Goal: Task Accomplishment & Management: Complete application form

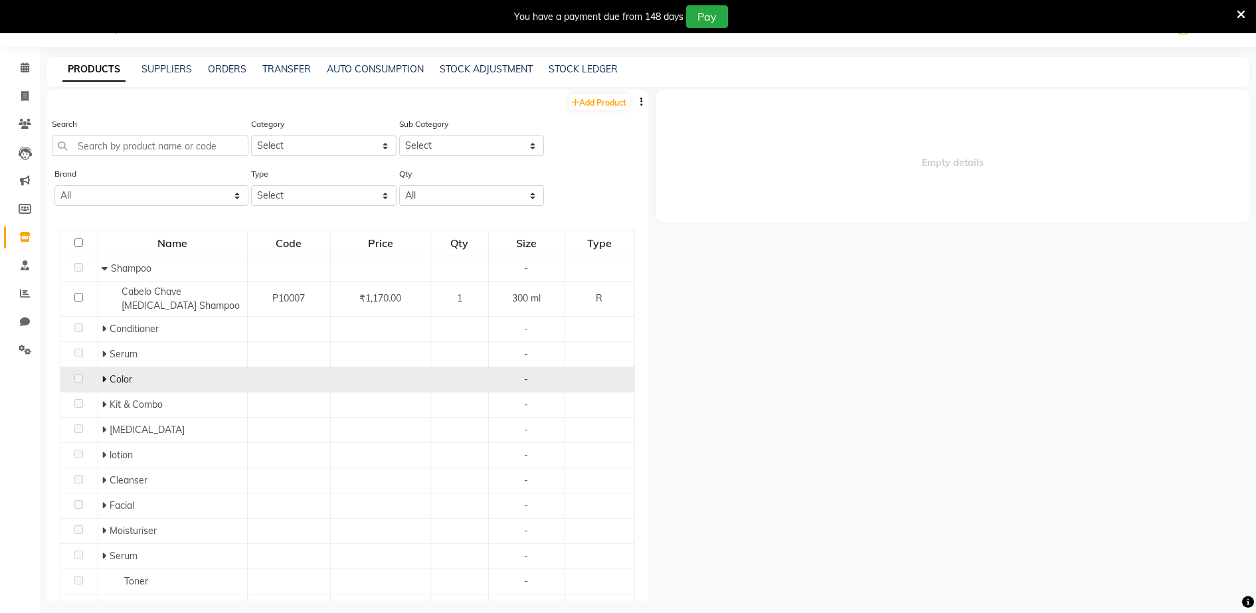
click at [110, 381] on span "Color" at bounding box center [121, 379] width 23 height 12
click at [102, 379] on icon at bounding box center [104, 379] width 5 height 9
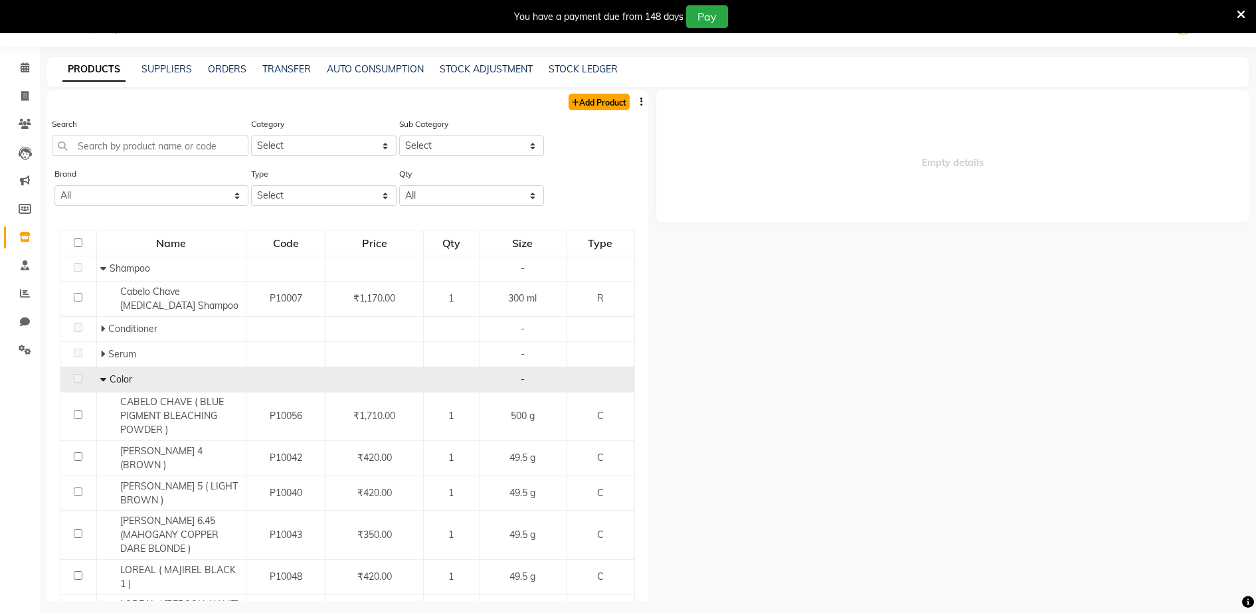
click at [588, 106] on link "Add Product" at bounding box center [598, 102] width 61 height 17
select select "true"
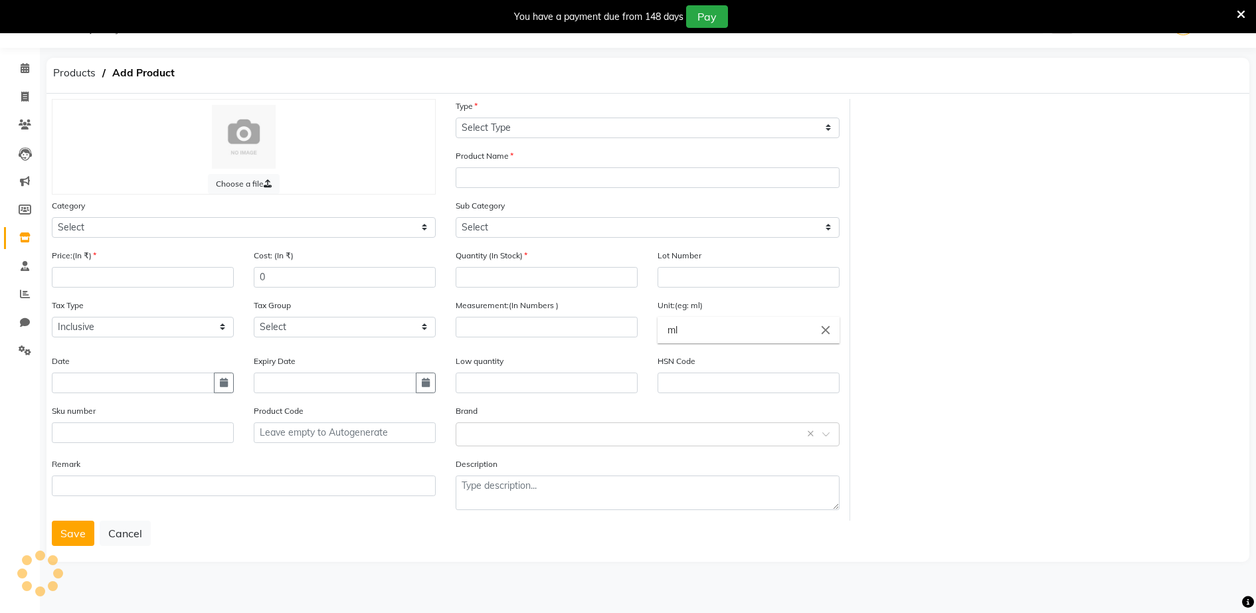
scroll to position [33, 0]
click at [553, 43] on nav "08047224946 Select Location × Aura Beauty, [GEOGRAPHIC_DATA] WhatsApp Status ✕ …" at bounding box center [628, 24] width 1256 height 48
drag, startPoint x: 553, startPoint y: 43, endPoint x: 467, endPoint y: 132, distance: 123.5
click at [467, 132] on select "Select Type Both Retail Consumable" at bounding box center [648, 128] width 384 height 21
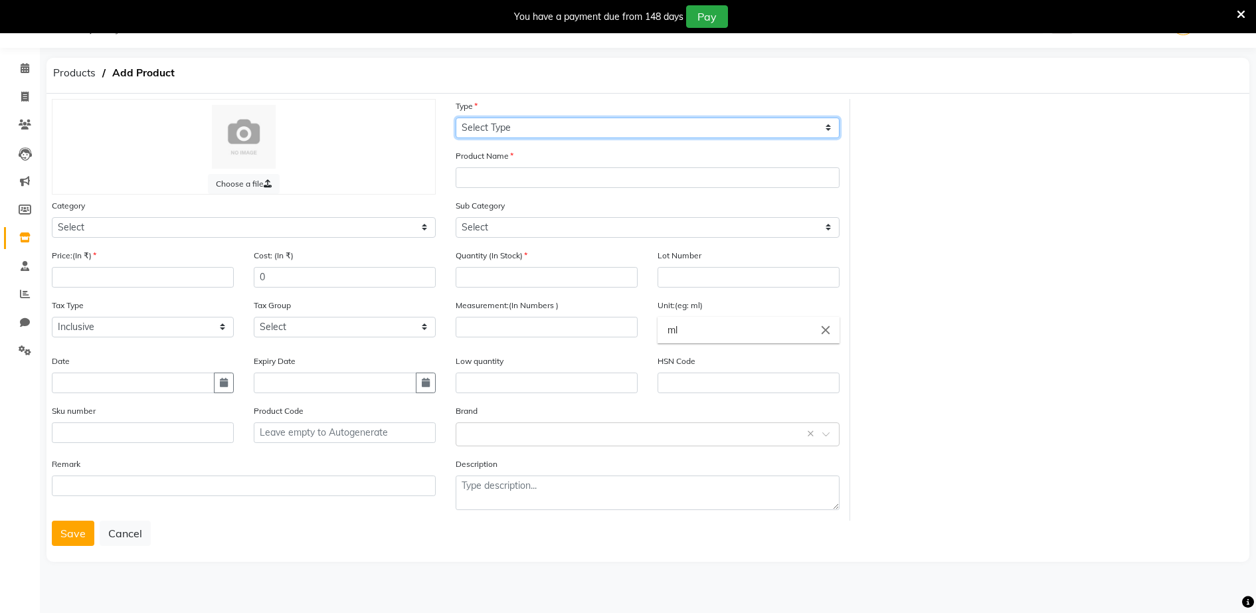
select select "R"
click at [456, 118] on select "Select Type Both Retail Consumable" at bounding box center [648, 128] width 384 height 21
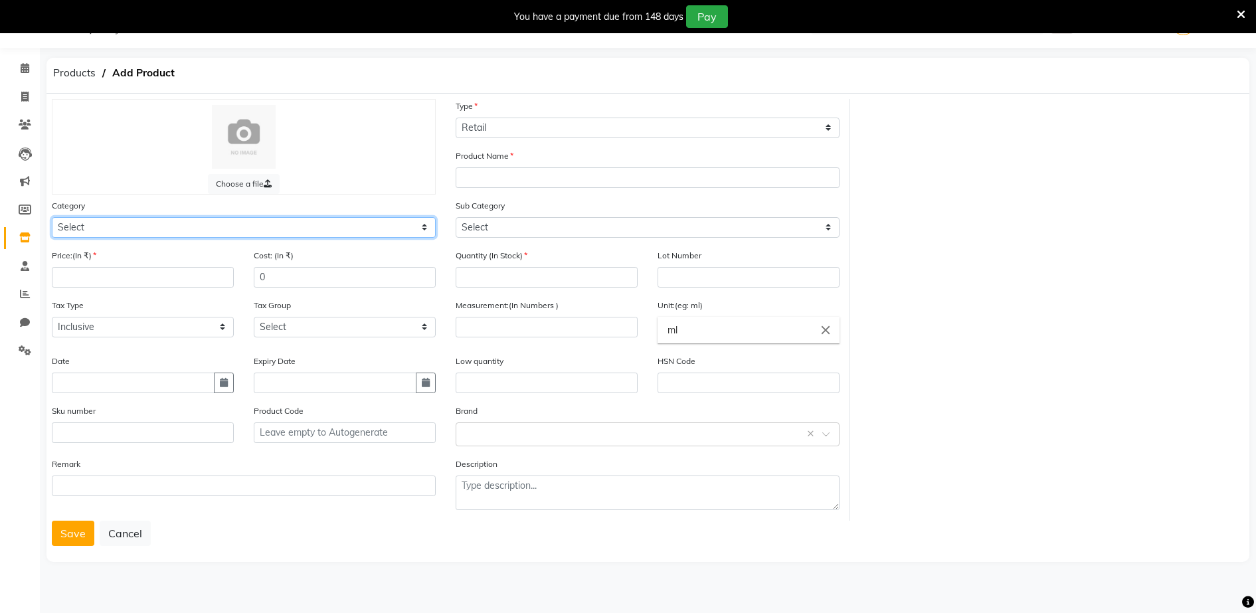
click at [60, 223] on select "Select Hair Skin Makeup Personal Care Appliances [PERSON_NAME] Waxing Disposabl…" at bounding box center [244, 227] width 384 height 21
select select "1480101100"
click at [52, 217] on select "Select Hair Skin Makeup Personal Care Appliances [PERSON_NAME] Waxing Disposabl…" at bounding box center [244, 227] width 384 height 21
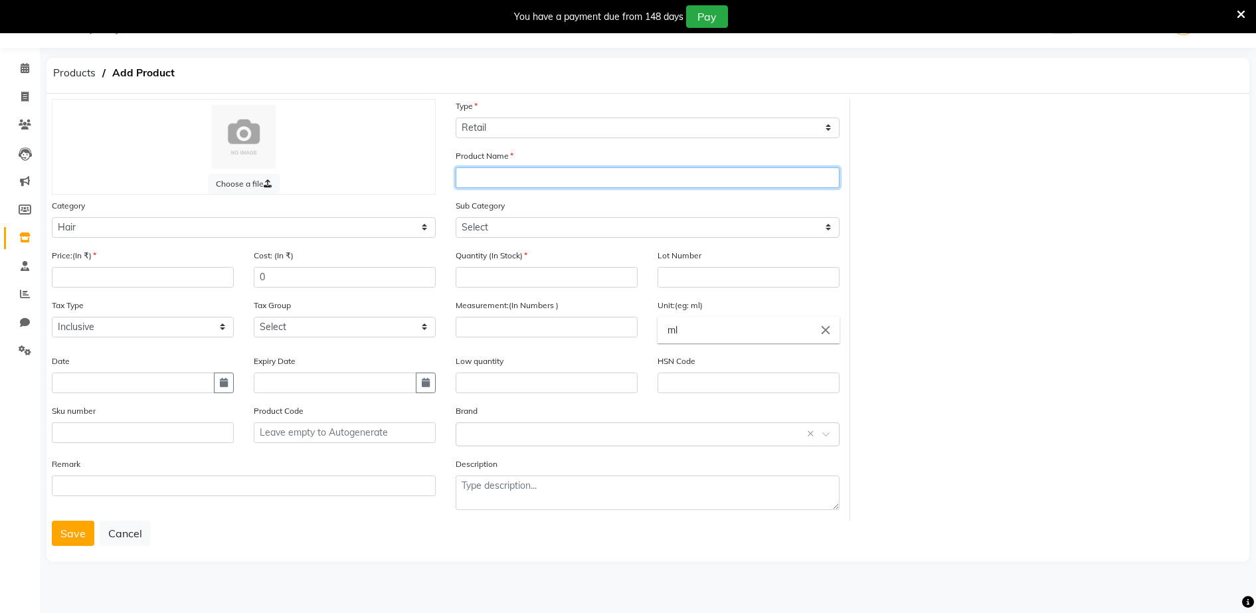
click at [465, 175] on input "text" at bounding box center [648, 177] width 384 height 21
type input "PASSION INDULGE HOLISTIC AROMA VEDA SKIN GLOW"
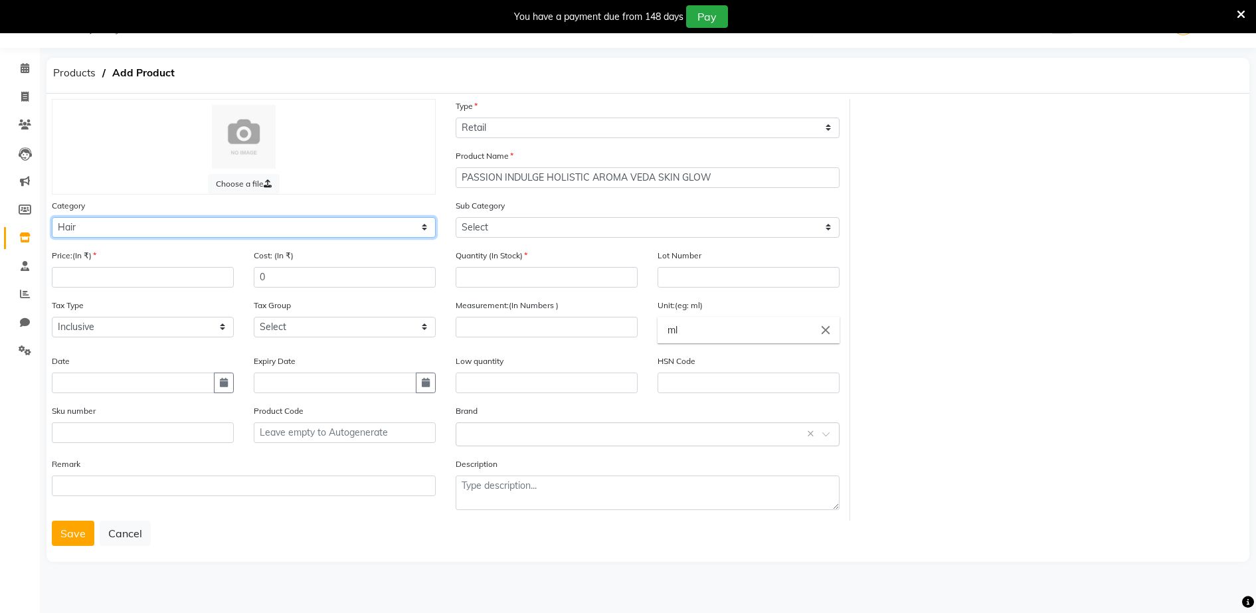
click at [87, 219] on select "Select Hair Skin Makeup Personal Care Appliances [PERSON_NAME] Waxing Disposabl…" at bounding box center [244, 227] width 384 height 21
select select "1480101150"
click at [52, 217] on select "Select Hair Skin Makeup Personal Care Appliances [PERSON_NAME] Waxing Disposabl…" at bounding box center [244, 227] width 384 height 21
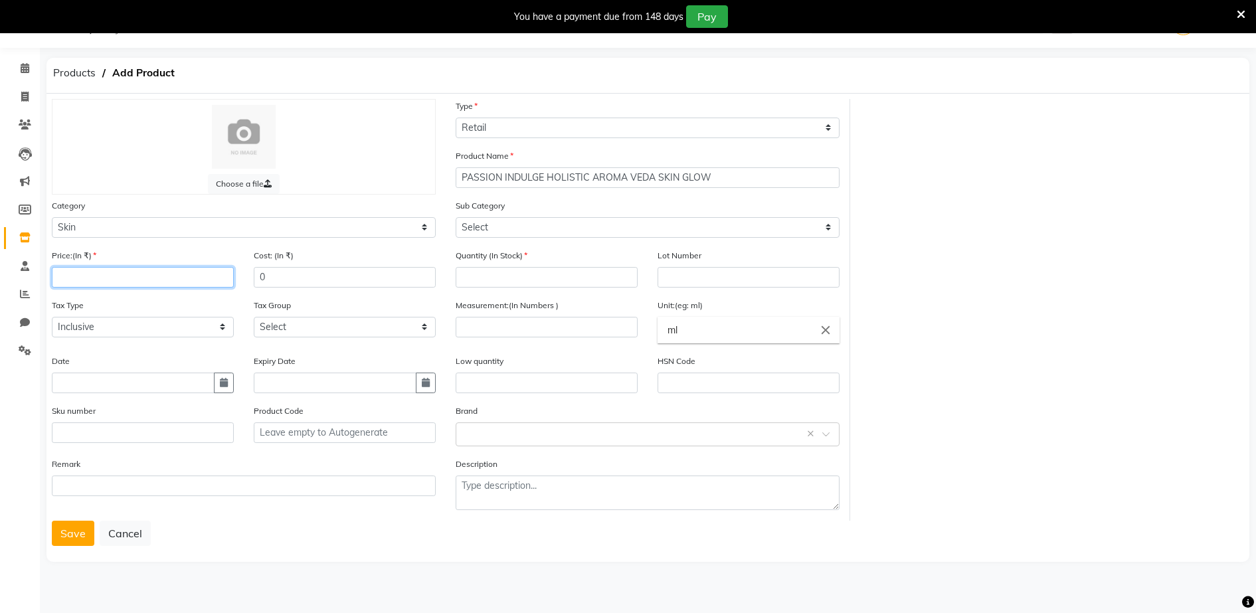
click at [68, 280] on input "number" at bounding box center [143, 277] width 182 height 21
type input "45"
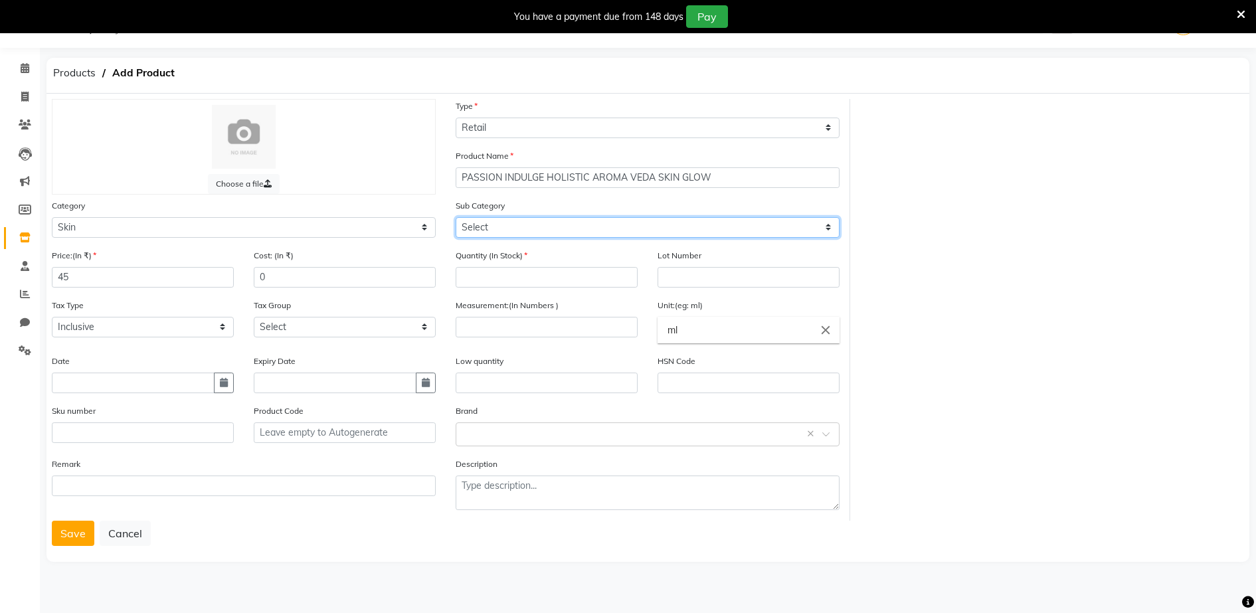
click at [469, 228] on select "Select Cleanser Facial Moisturiser Serum Toner Sun Care Masks Lip Care Eye Care…" at bounding box center [648, 227] width 384 height 21
select select "1480101154"
click at [456, 217] on select "Select Cleanser Facial Moisturiser Serum Toner Sun Care Masks Lip Care Eye Care…" at bounding box center [648, 227] width 384 height 21
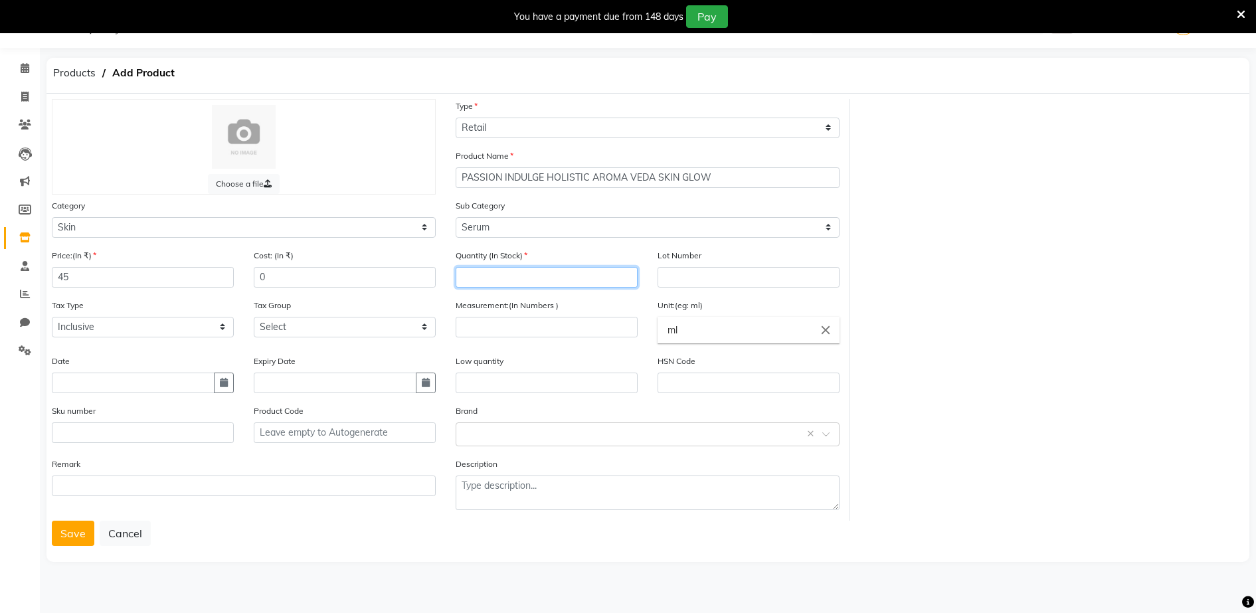
click at [463, 277] on input "number" at bounding box center [547, 277] width 182 height 21
type input "2"
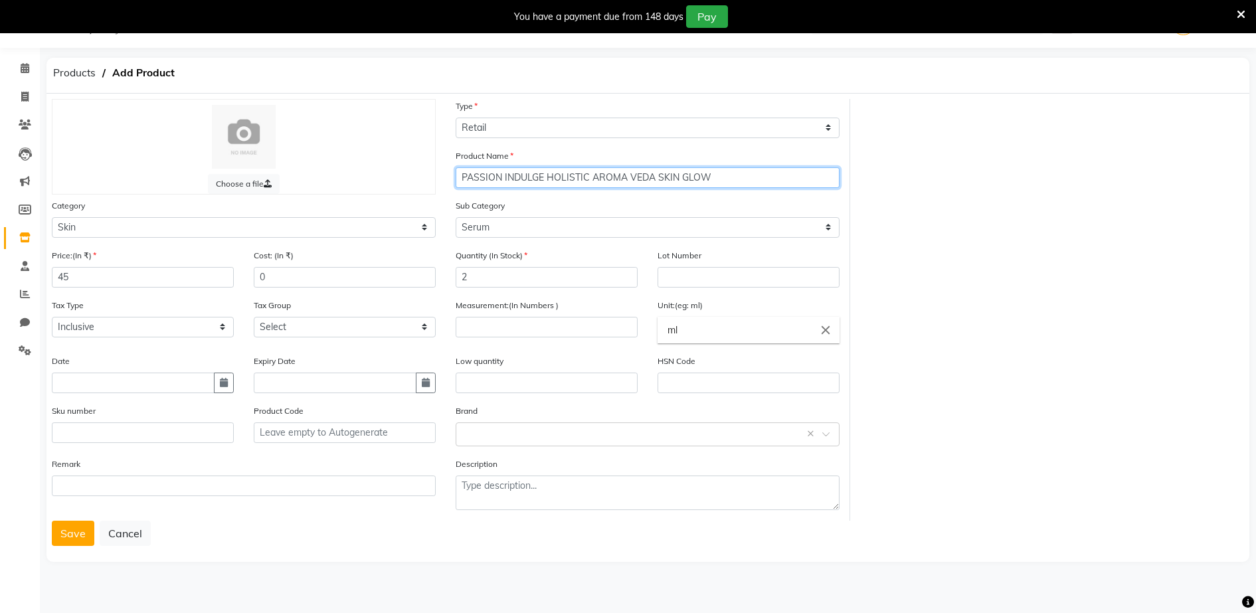
click at [718, 177] on input "PASSION INDULGE HOLISTIC AROMA VEDA SKIN GLOW" at bounding box center [648, 177] width 384 height 21
click at [718, 177] on input "PASSION INDULGE HOLISTIC AROMA VEDA SKIN GLOW (" at bounding box center [648, 177] width 384 height 21
type input "PASSION INDULGE HOLISTIC AROMA VEDA SKIN GLOW ( ORANGE )"
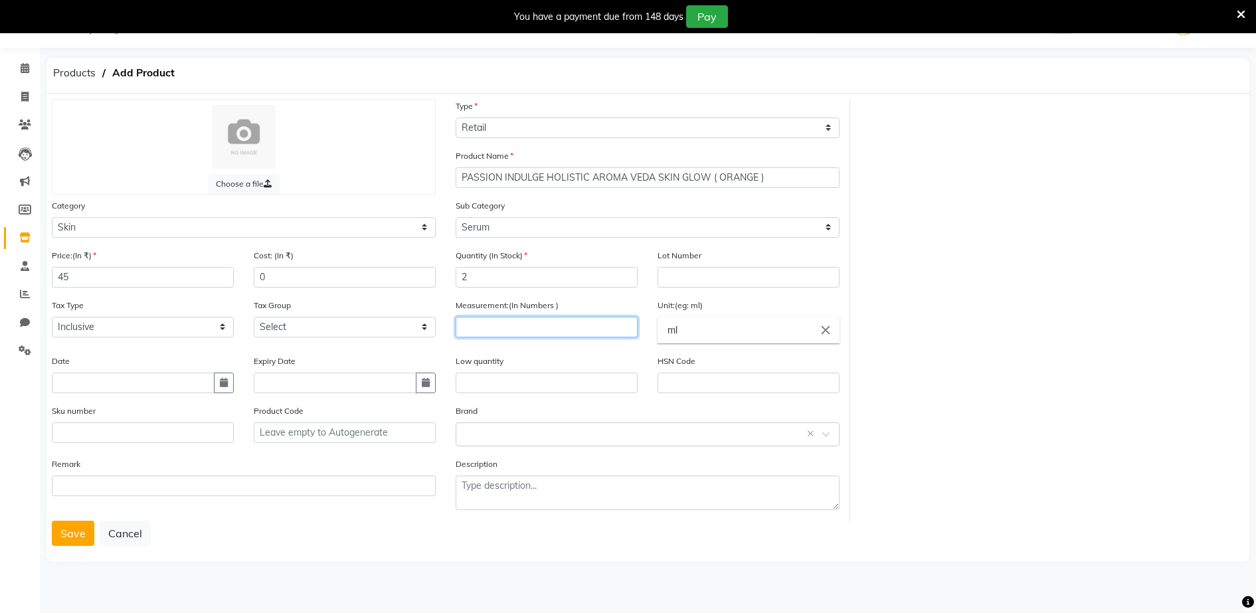
click at [472, 332] on input "number" at bounding box center [547, 327] width 182 height 21
click at [474, 325] on input "10" at bounding box center [547, 327] width 182 height 21
type input "1"
type input "20"
click at [68, 277] on input "45" at bounding box center [143, 277] width 182 height 21
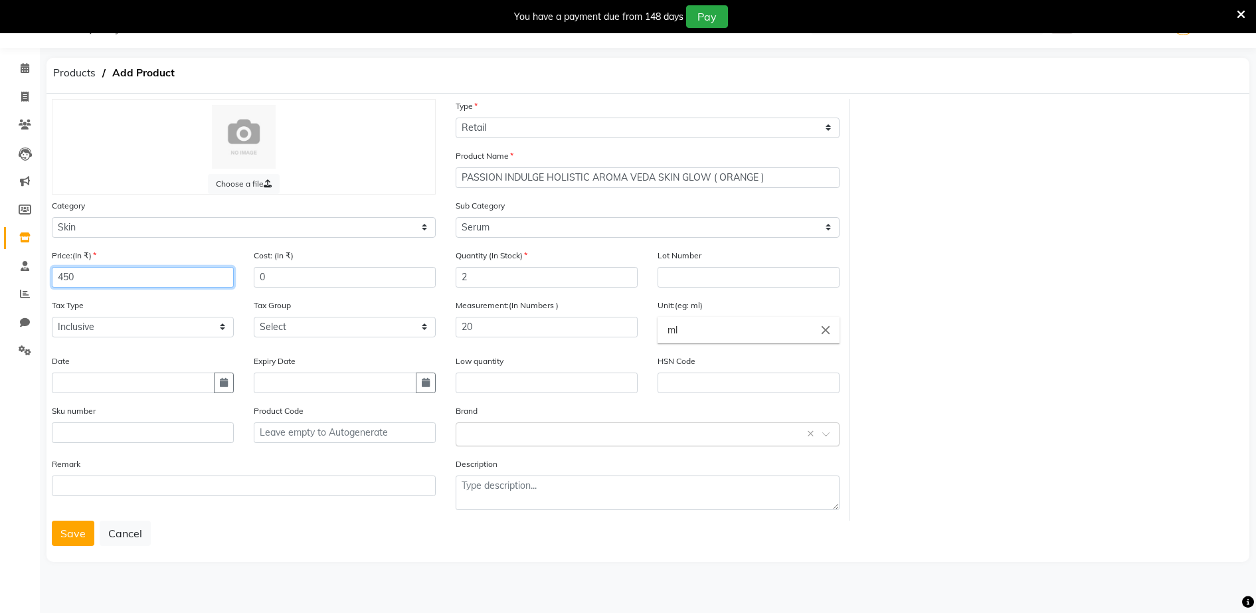
type input "450"
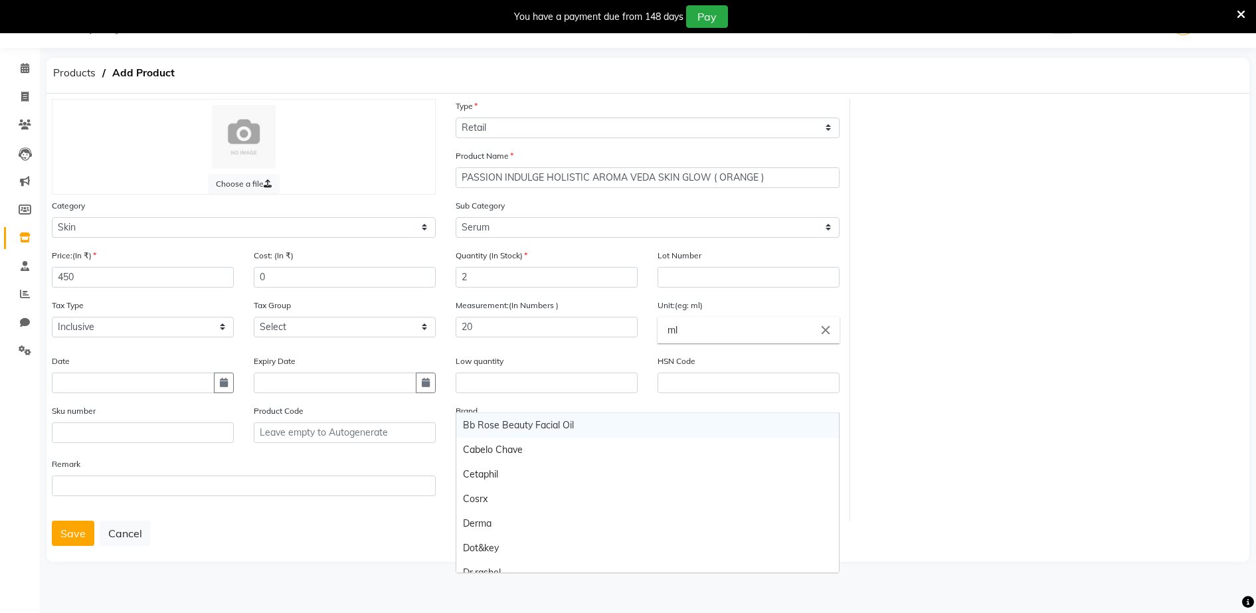
click at [475, 433] on body "08047224946 Select Location × Aura Beauty, Deonar Village WhatsApp Status ✕ Sta…" at bounding box center [628, 306] width 1256 height 613
type input "PASSION INDULGE"
click at [475, 430] on span "Add item" at bounding box center [480, 425] width 35 height 9
click at [62, 535] on button "Save" at bounding box center [73, 533] width 42 height 25
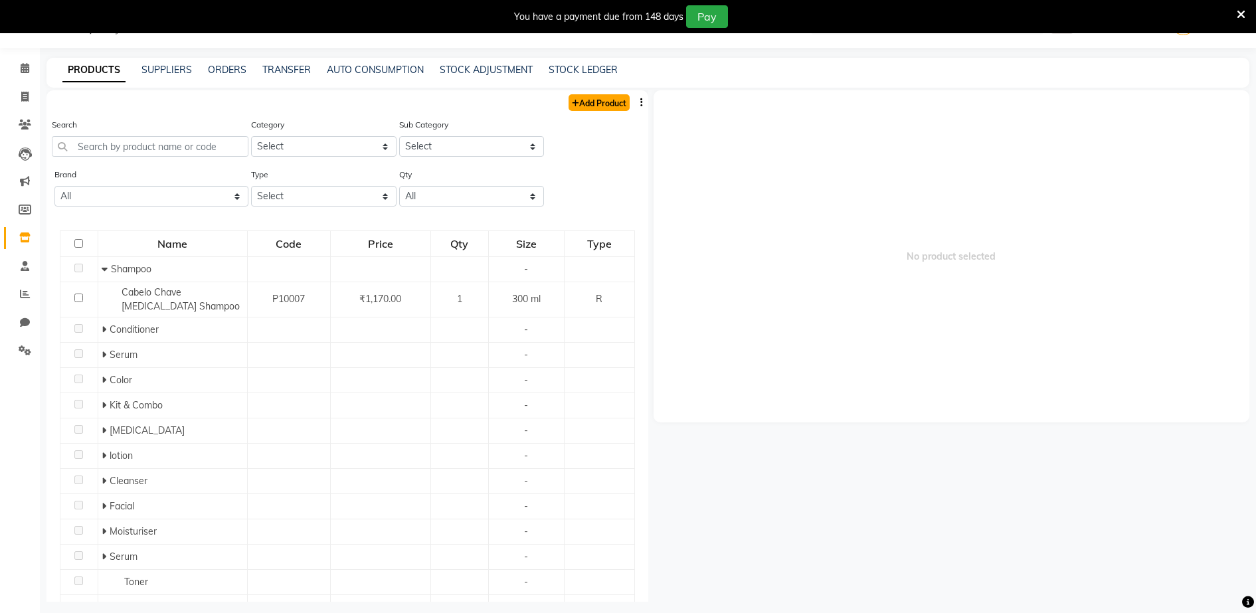
click at [587, 102] on link "Add Product" at bounding box center [598, 102] width 61 height 17
select select "true"
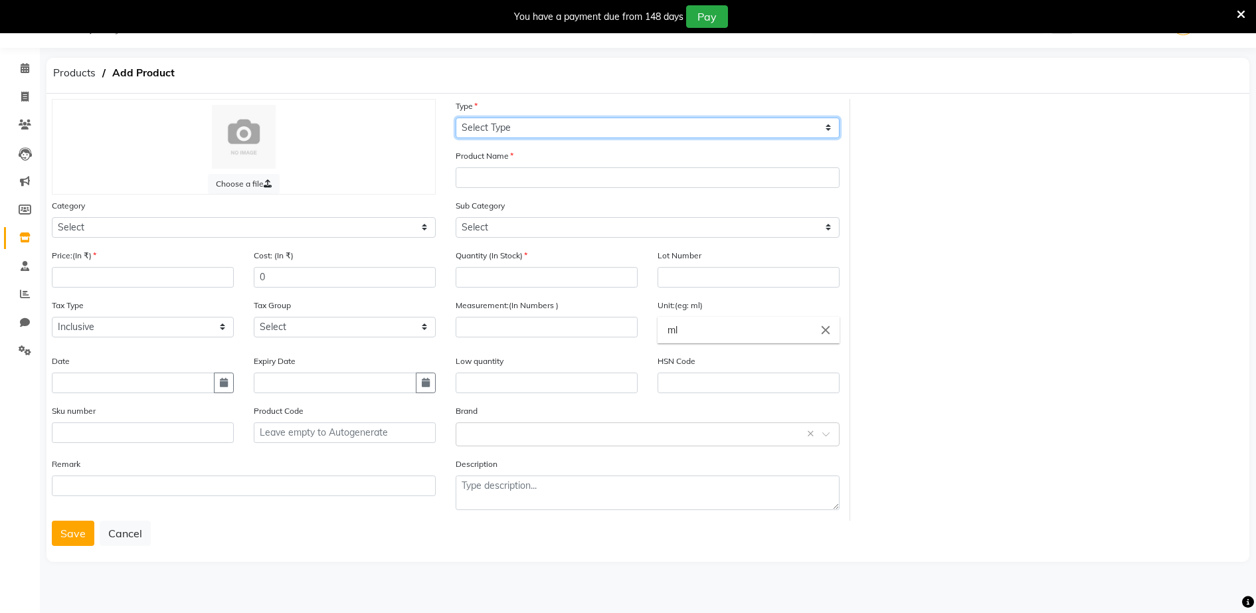
click at [459, 127] on select "Select Type Both Retail Consumable" at bounding box center [648, 128] width 384 height 21
select select "R"
click at [456, 118] on select "Select Type Both Retail Consumable" at bounding box center [648, 128] width 384 height 21
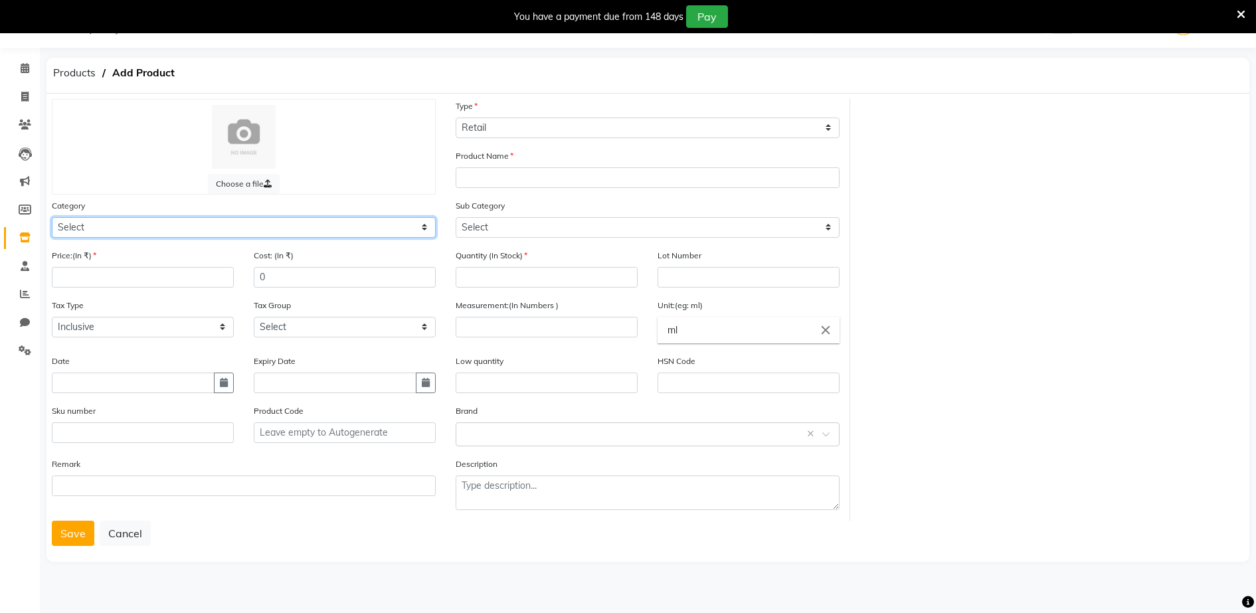
click at [77, 229] on select "Select Hair Skin Makeup Personal Care Appliances [PERSON_NAME] Waxing Disposabl…" at bounding box center [244, 227] width 384 height 21
select select "1480101150"
click at [52, 217] on select "Select Hair Skin Makeup Personal Care Appliances [PERSON_NAME] Waxing Disposabl…" at bounding box center [244, 227] width 384 height 21
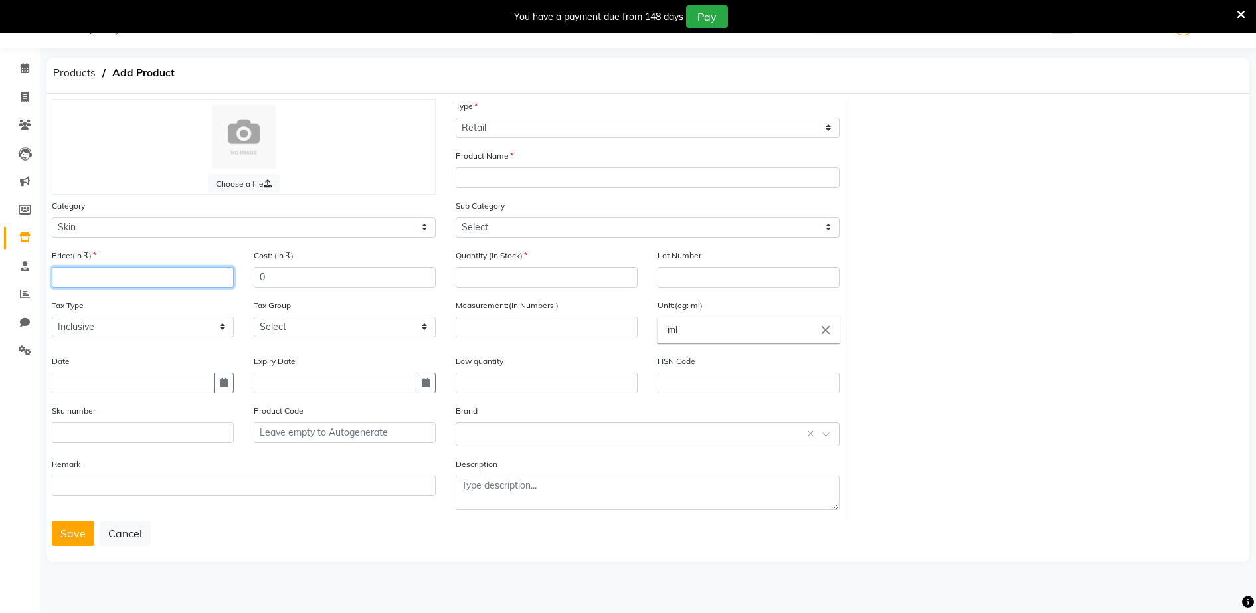
click at [62, 276] on input "number" at bounding box center [143, 277] width 182 height 21
type input "670"
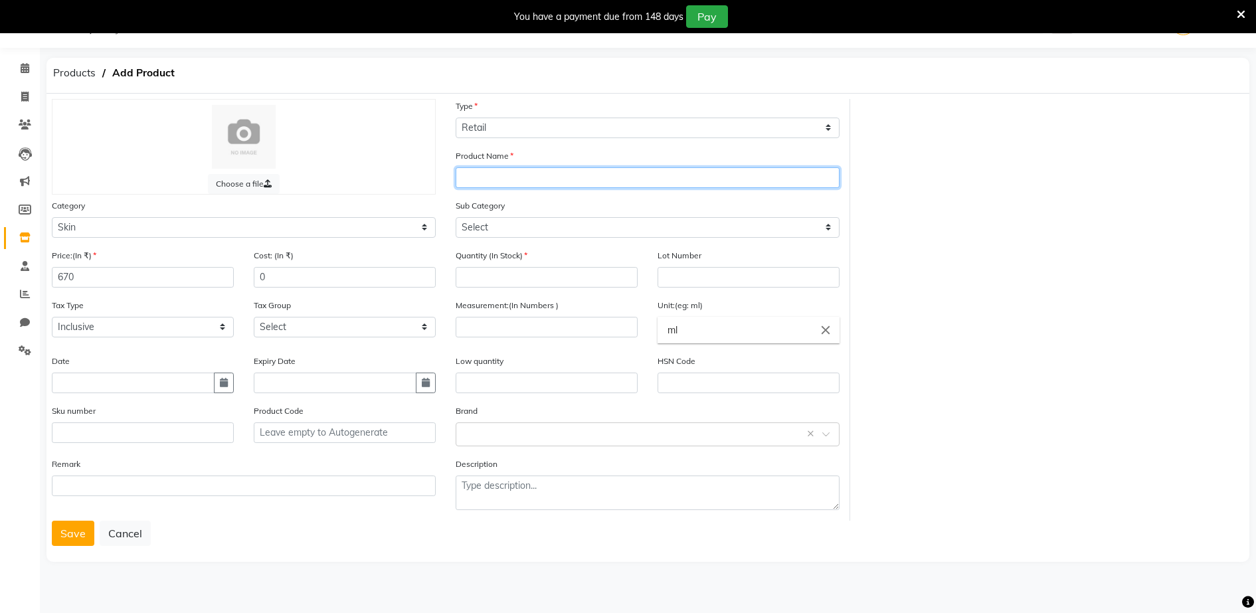
click at [460, 175] on input "text" at bounding box center [648, 177] width 384 height 21
type input "PASSION INDULGE HOLISTIC AROMA VEDA SKIN GLOW ( ORANGE )"
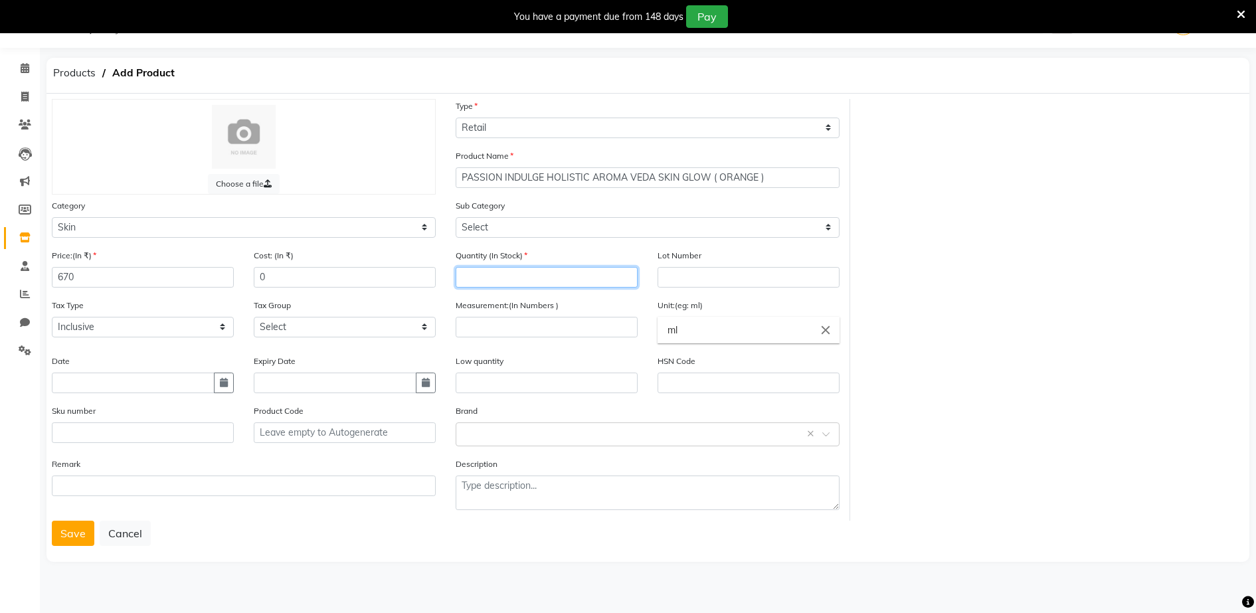
type input "2"
type input "20"
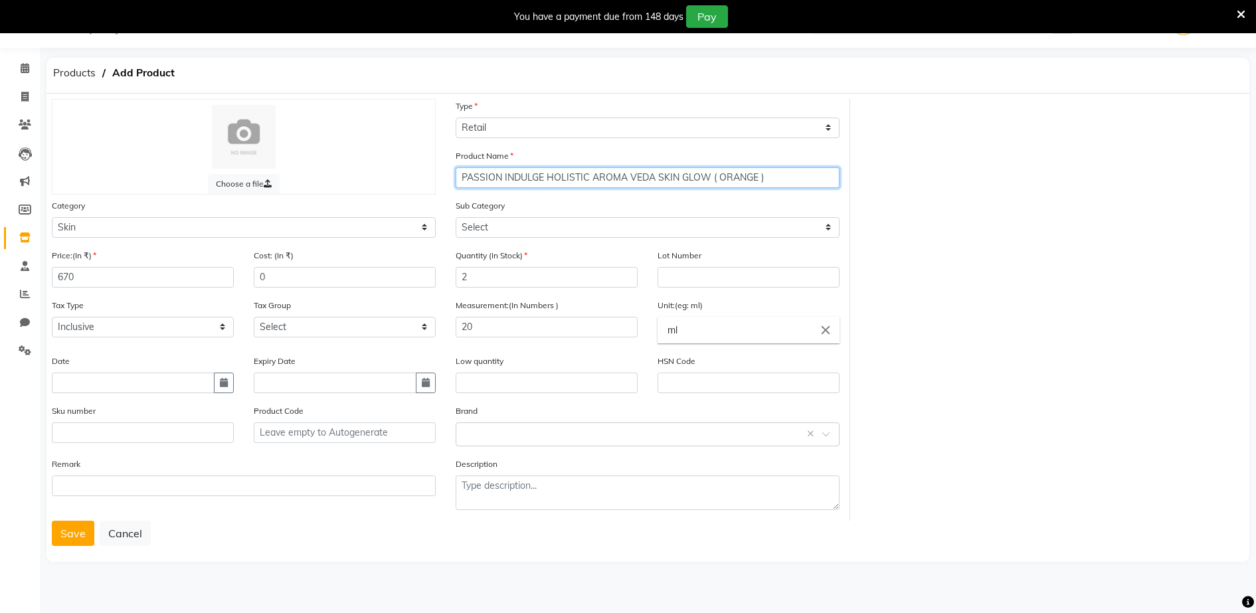
click at [762, 178] on input "PASSION INDULGE HOLISTIC AROMA VEDA SKIN GLOW ( ORANGE )" at bounding box center [648, 177] width 384 height 21
click at [811, 181] on input "PASSION INDULGE HOLISTIC AROMA VEDA SUN BURN & PINGMENTATION OIL" at bounding box center [648, 177] width 384 height 21
click at [552, 175] on input "PASSION INDULGE HOLISTIC AROMA VEDA SUN BURN & PINGMENTATION OIL (LAVENDER)" at bounding box center [648, 177] width 384 height 21
click at [555, 177] on input "PASSION INDULGE HOLISTIC AROMA VEDA SUN BURN & PINGMENTATION OIL (LAVENDER)" at bounding box center [648, 177] width 384 height 21
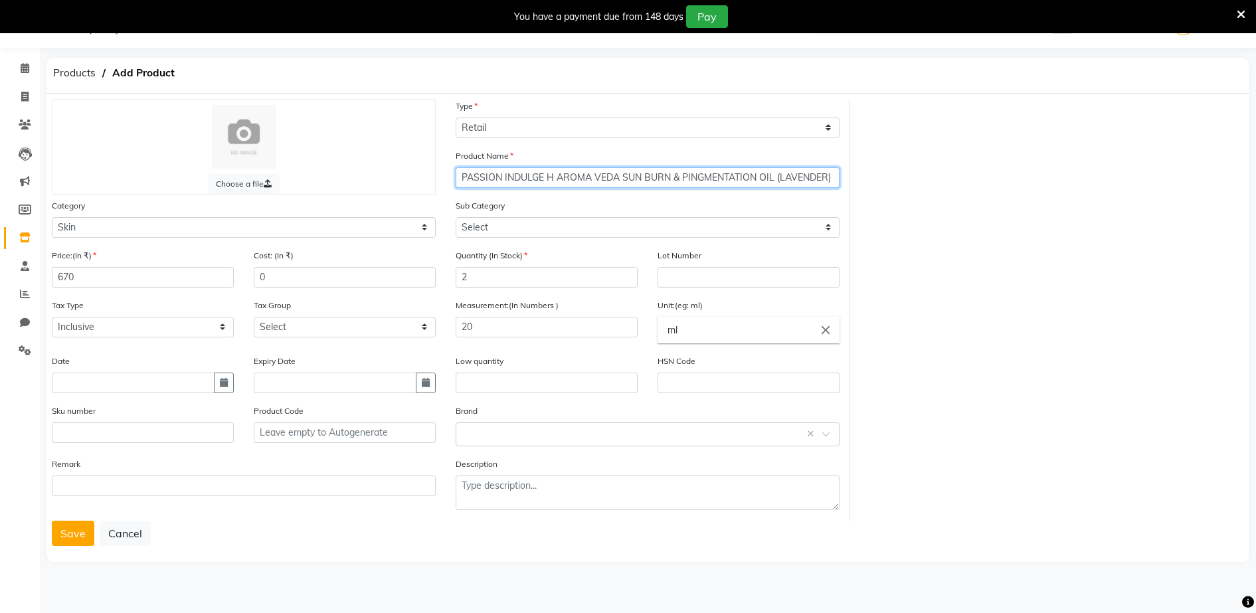
scroll to position [0, 0]
type input "PASSION INDULGE AROMA VEDA SUN BURN & PINGMENTATION OIL (LAVENDER)"
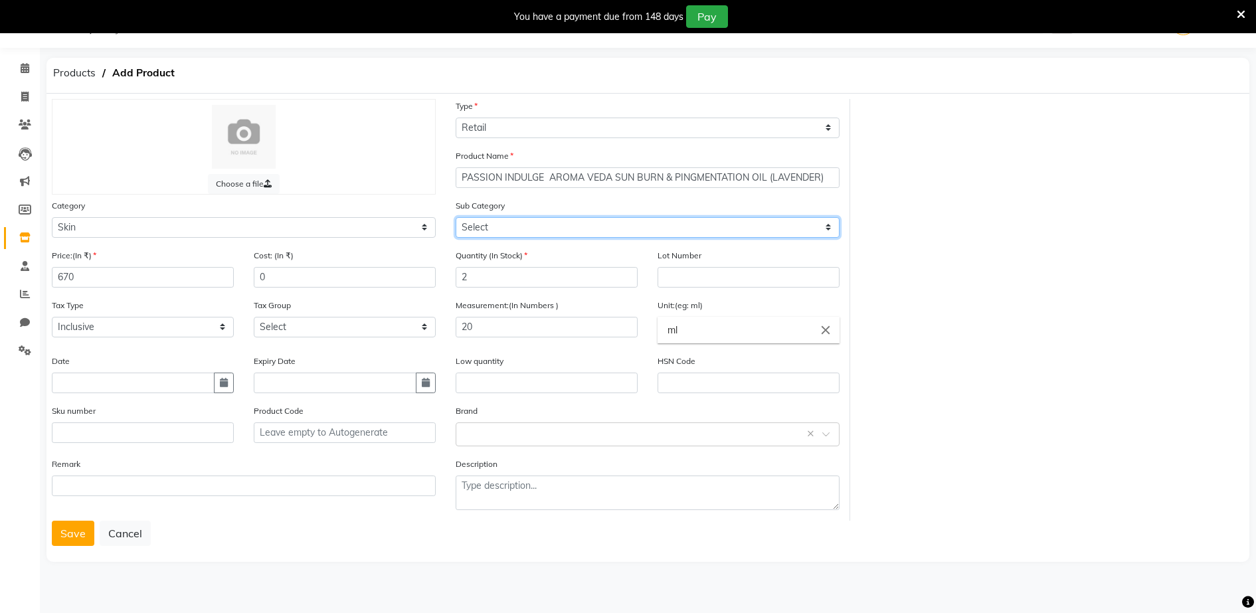
click at [467, 221] on select "Select Cleanser Facial Moisturiser Serum Toner Sun Care Masks Lip Care Eye Care…" at bounding box center [648, 227] width 384 height 21
select select "1480101156"
click at [456, 217] on select "Select Cleanser Facial Moisturiser Serum Toner Sun Care Masks Lip Care Eye Care…" at bounding box center [648, 227] width 384 height 21
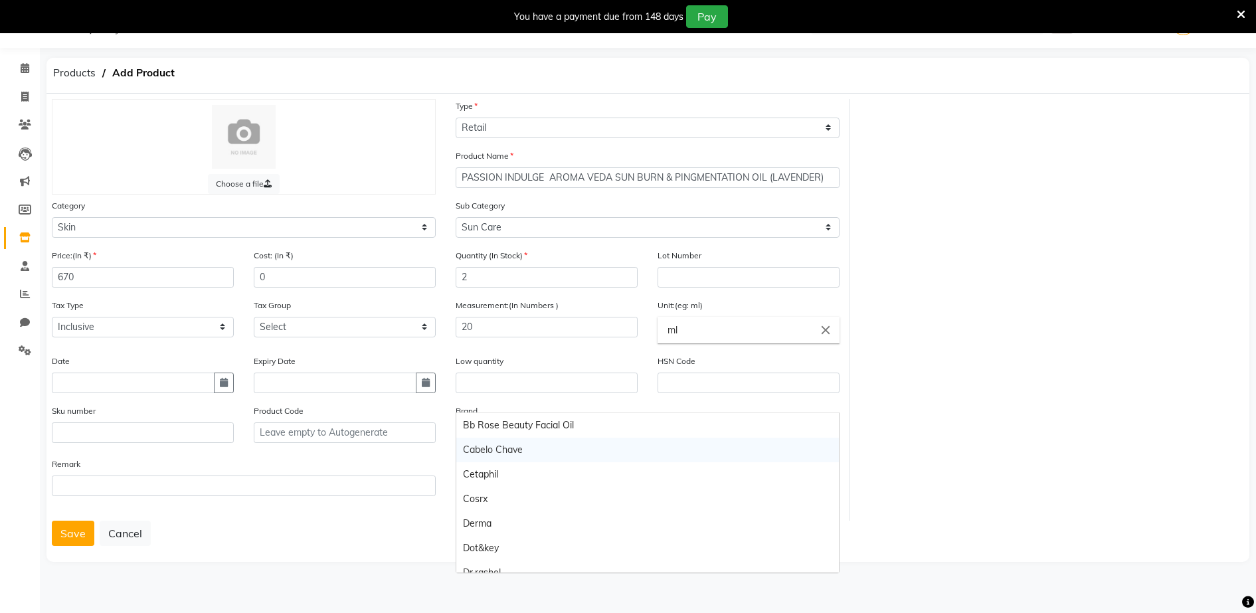
click at [477, 438] on body "08047224946 Select Location × Aura Beauty, Deonar Village WhatsApp Status ✕ Sta…" at bounding box center [628, 306] width 1256 height 613
type input "PA"
click at [487, 456] on div "Passion Indulge" at bounding box center [647, 450] width 382 height 25
click at [72, 531] on button "Save" at bounding box center [73, 533] width 42 height 25
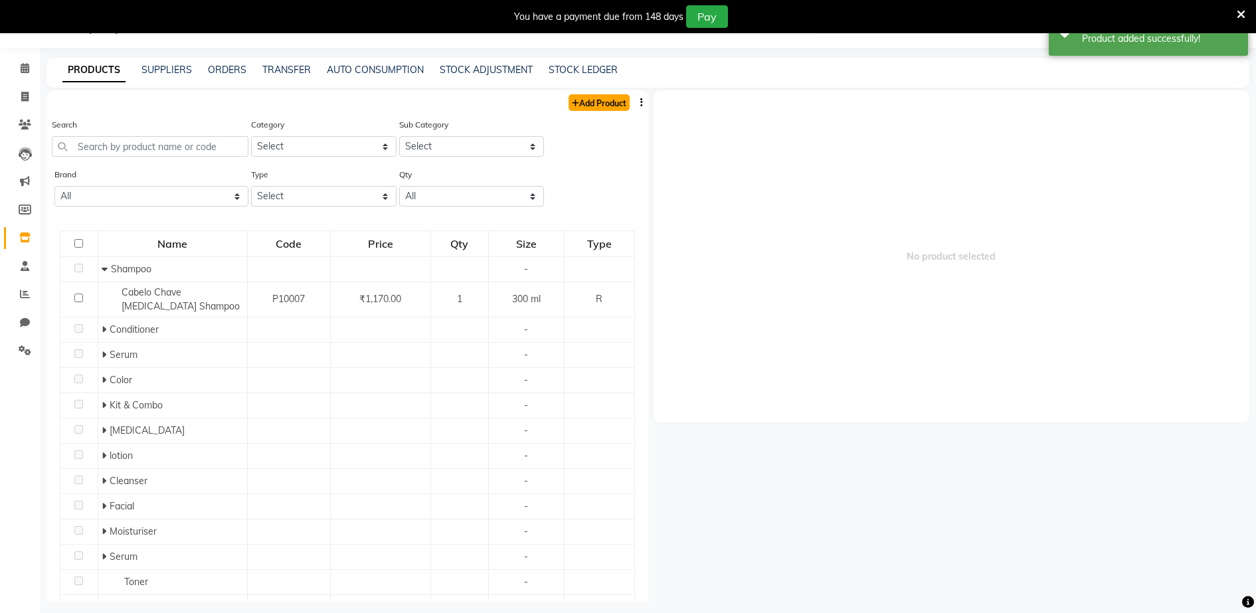
click at [592, 102] on link "Add Product" at bounding box center [598, 102] width 61 height 17
select select "true"
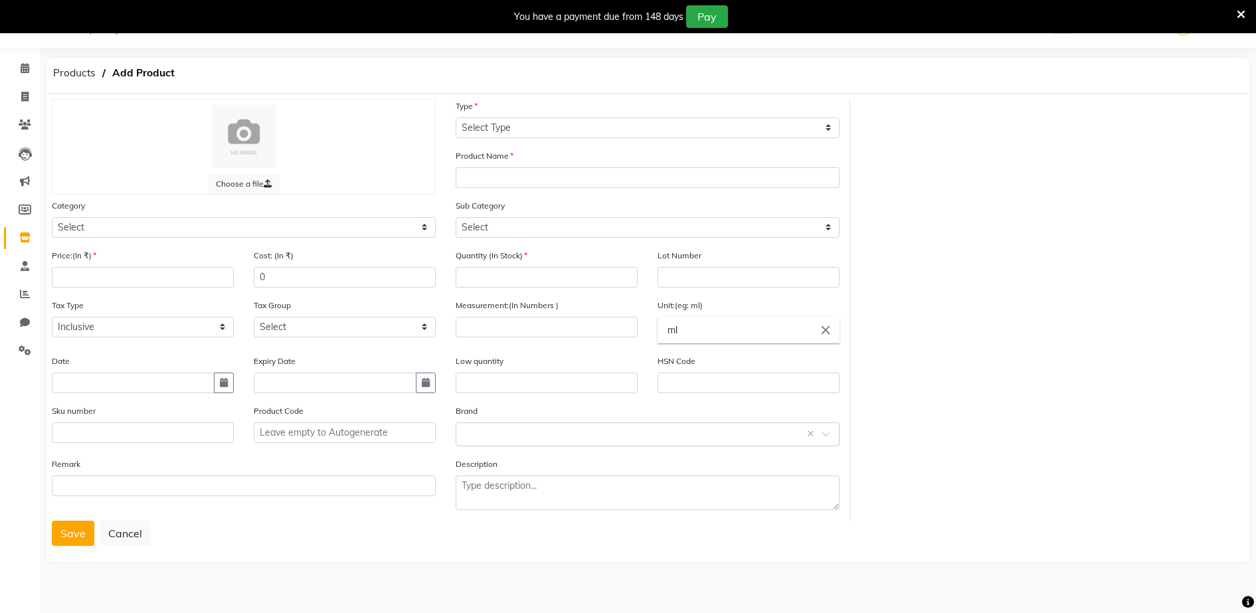
click at [592, 102] on div "Type Select Type Both Retail Consumable" at bounding box center [648, 118] width 384 height 39
